Goal: Find specific page/section

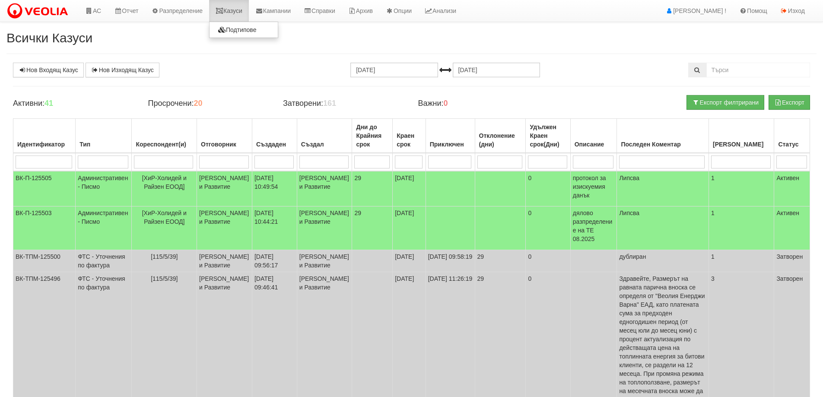
click at [238, 14] on link "Казуси" at bounding box center [229, 11] width 40 height 22
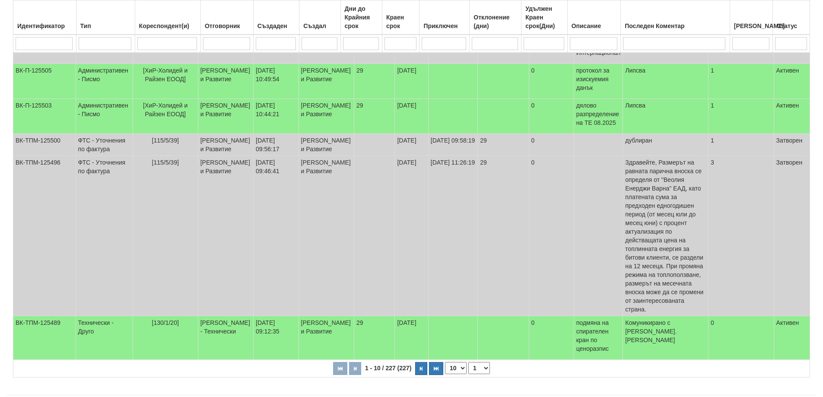
scroll to position [346, 0]
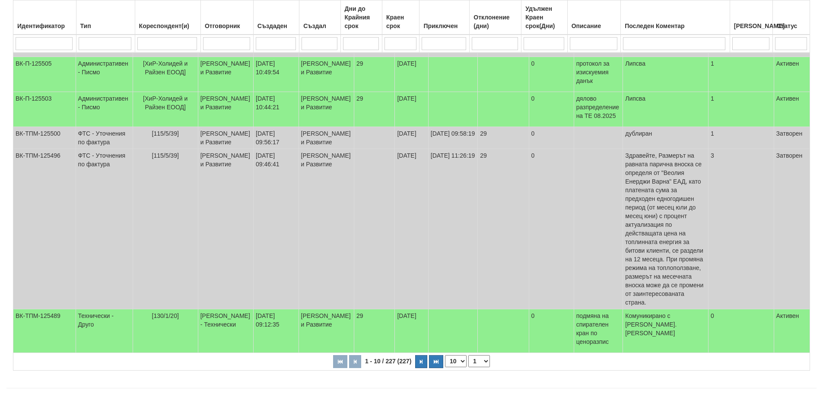
click at [458, 355] on select "10 20 30 40" at bounding box center [456, 361] width 22 height 12
select select "20"
click at [445, 367] on select "10 20 30 40" at bounding box center [456, 361] width 22 height 12
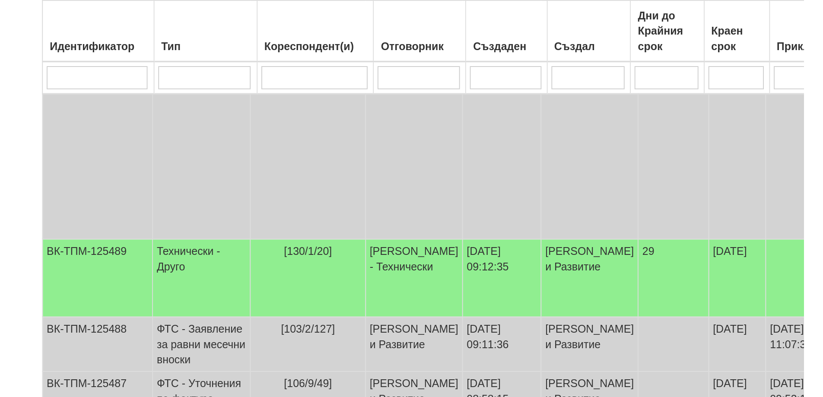
scroll to position [573, 0]
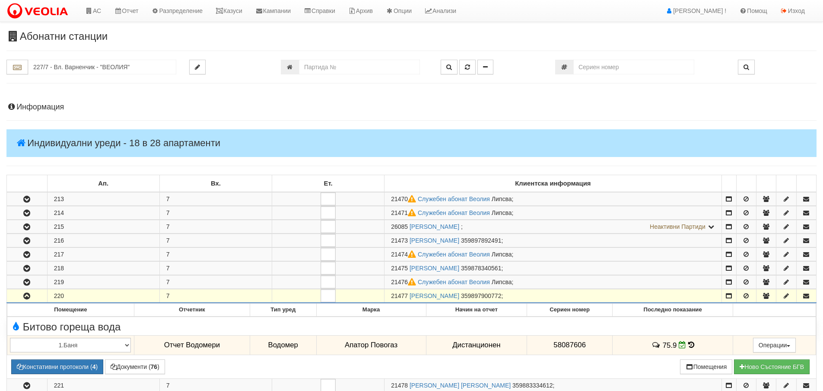
scroll to position [259, 0]
